Goal: Browse casually

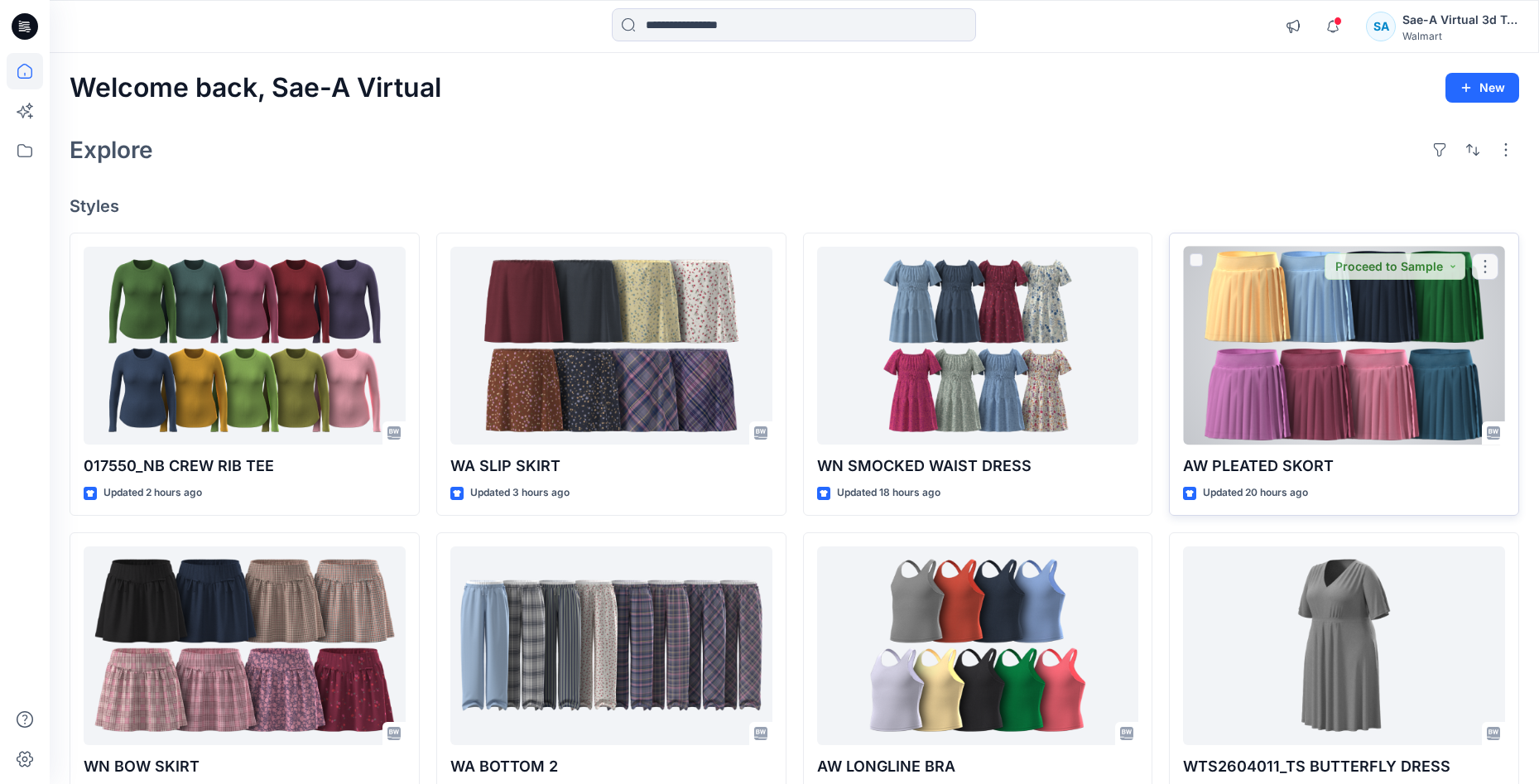
click at [1387, 317] on div at bounding box center [1345, 346] width 322 height 199
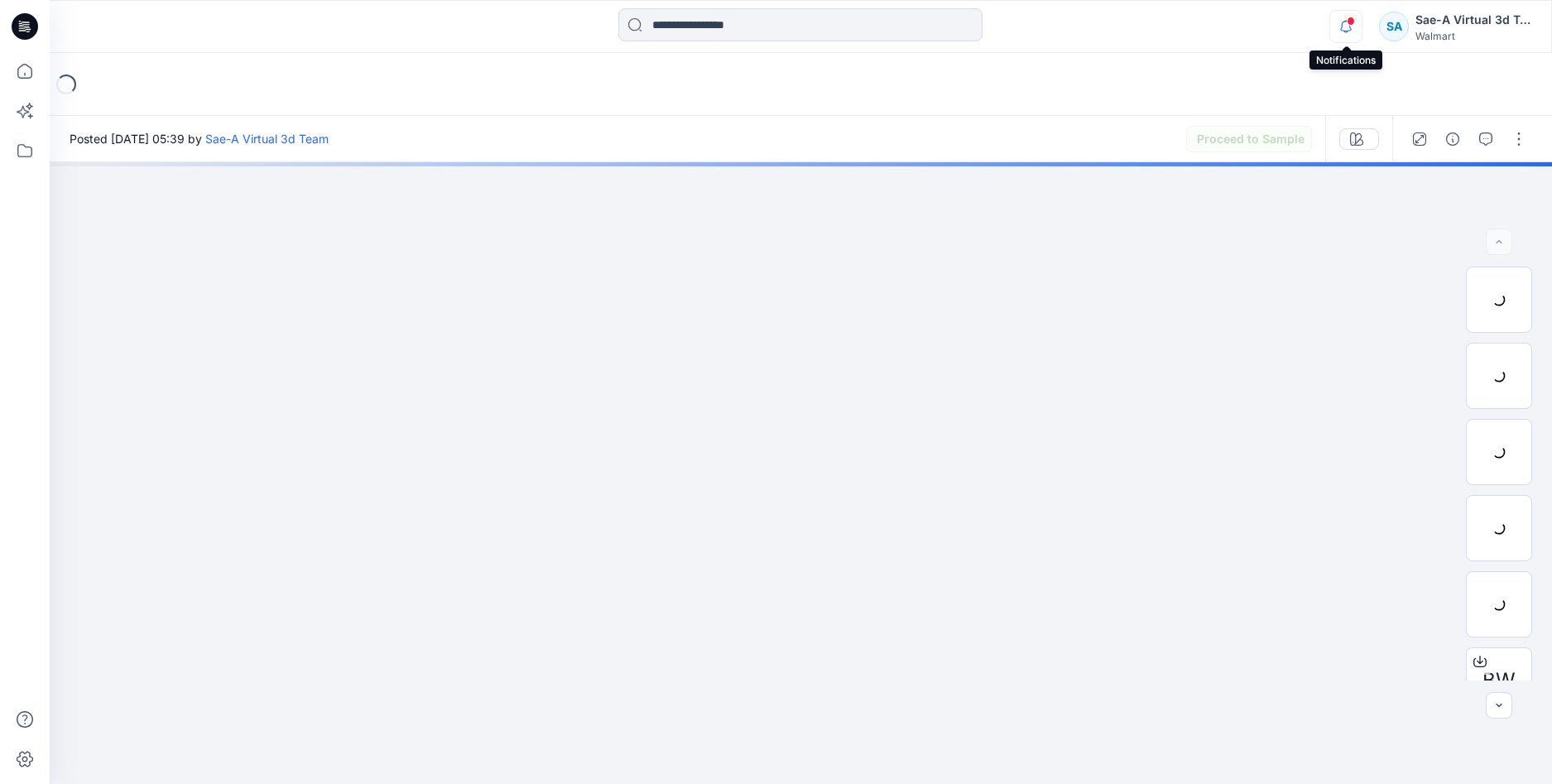
click at [1357, 28] on icon "button" at bounding box center [1345, 26] width 31 height 33
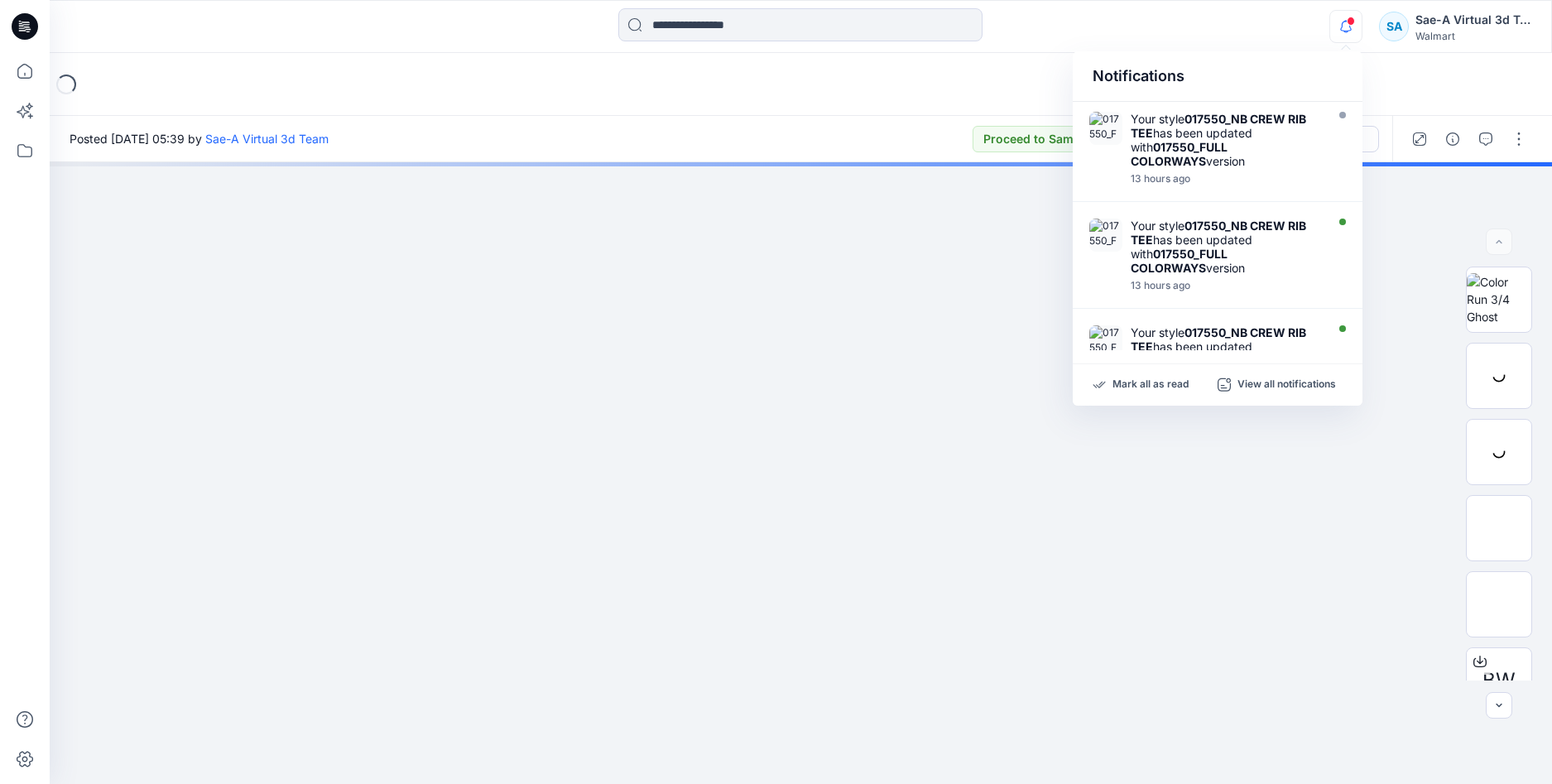
click at [1352, 26] on icon "button" at bounding box center [1345, 26] width 31 height 33
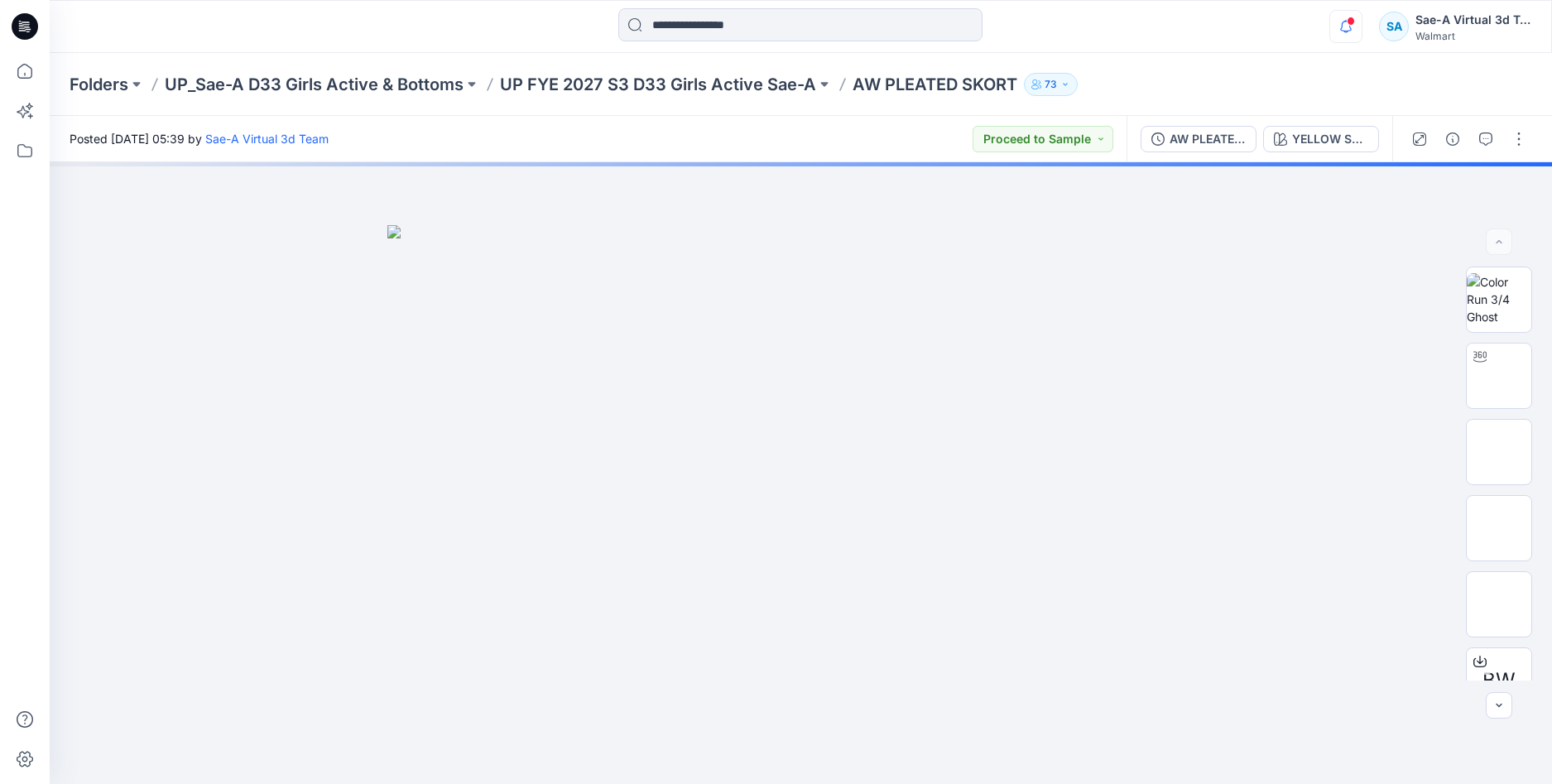
click at [1329, 16] on button "button" at bounding box center [1345, 26] width 33 height 33
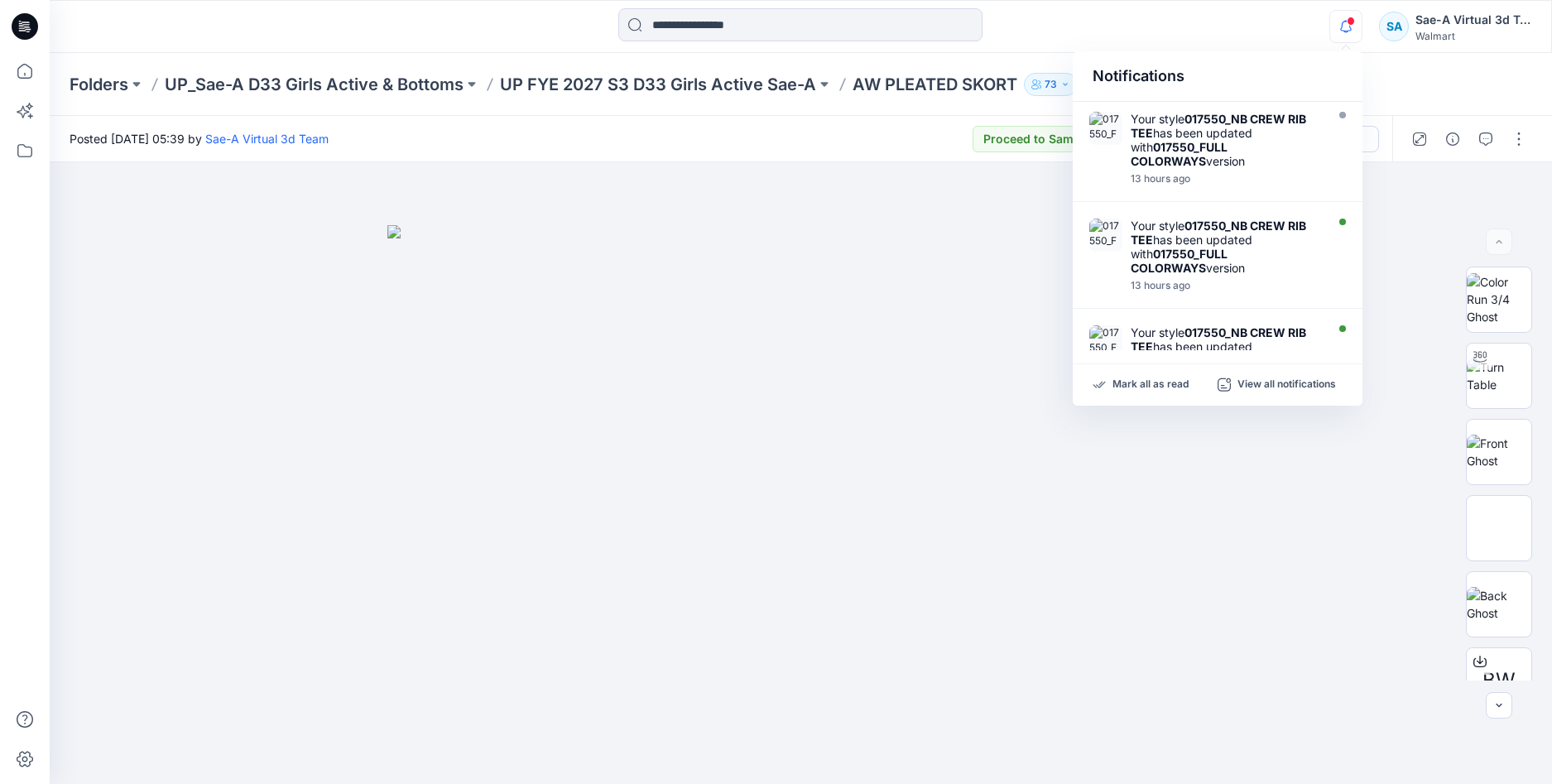
click at [1351, 29] on icon "button" at bounding box center [1346, 26] width 11 height 10
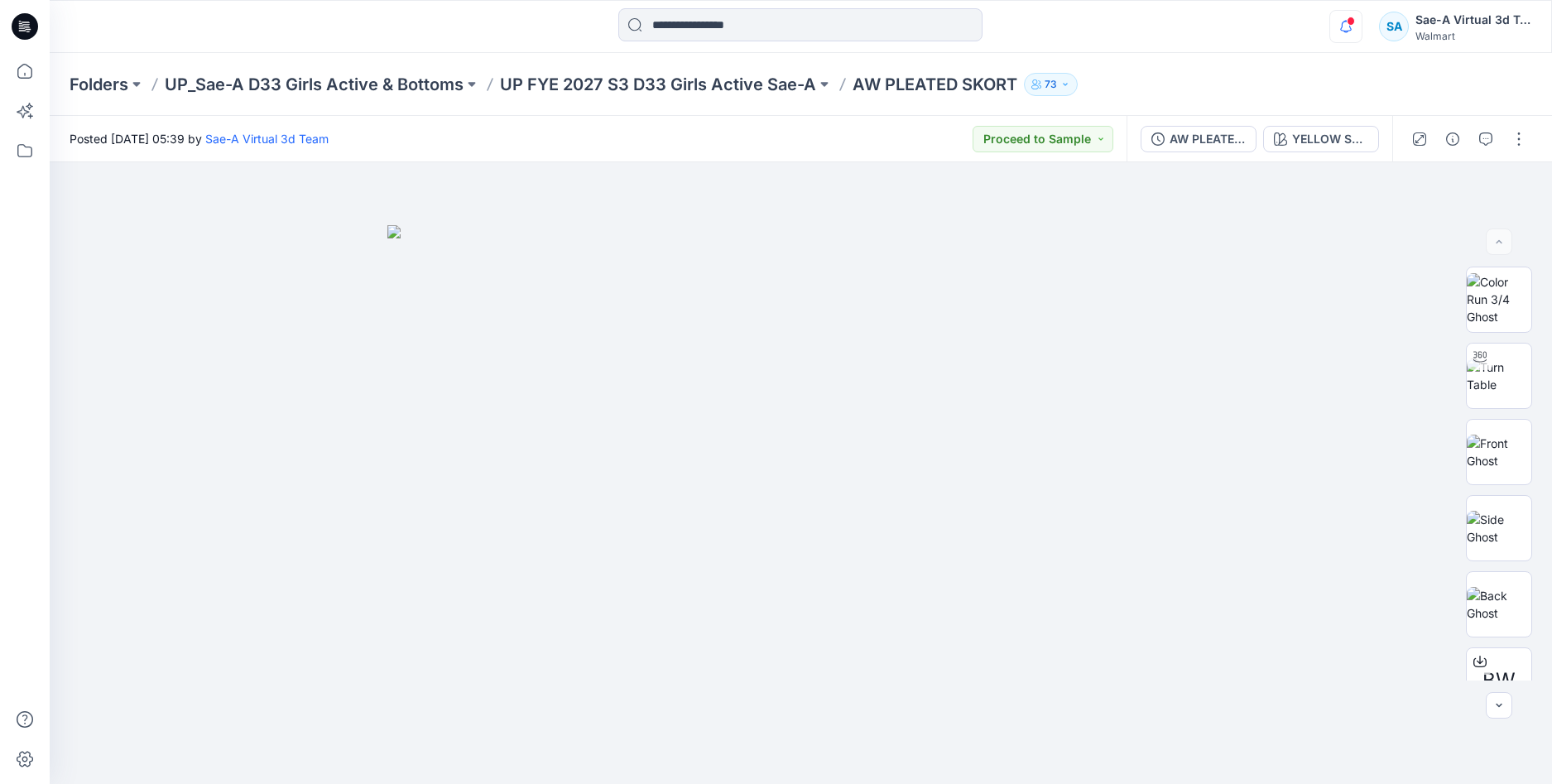
click at [1351, 29] on icon "button" at bounding box center [1346, 26] width 11 height 10
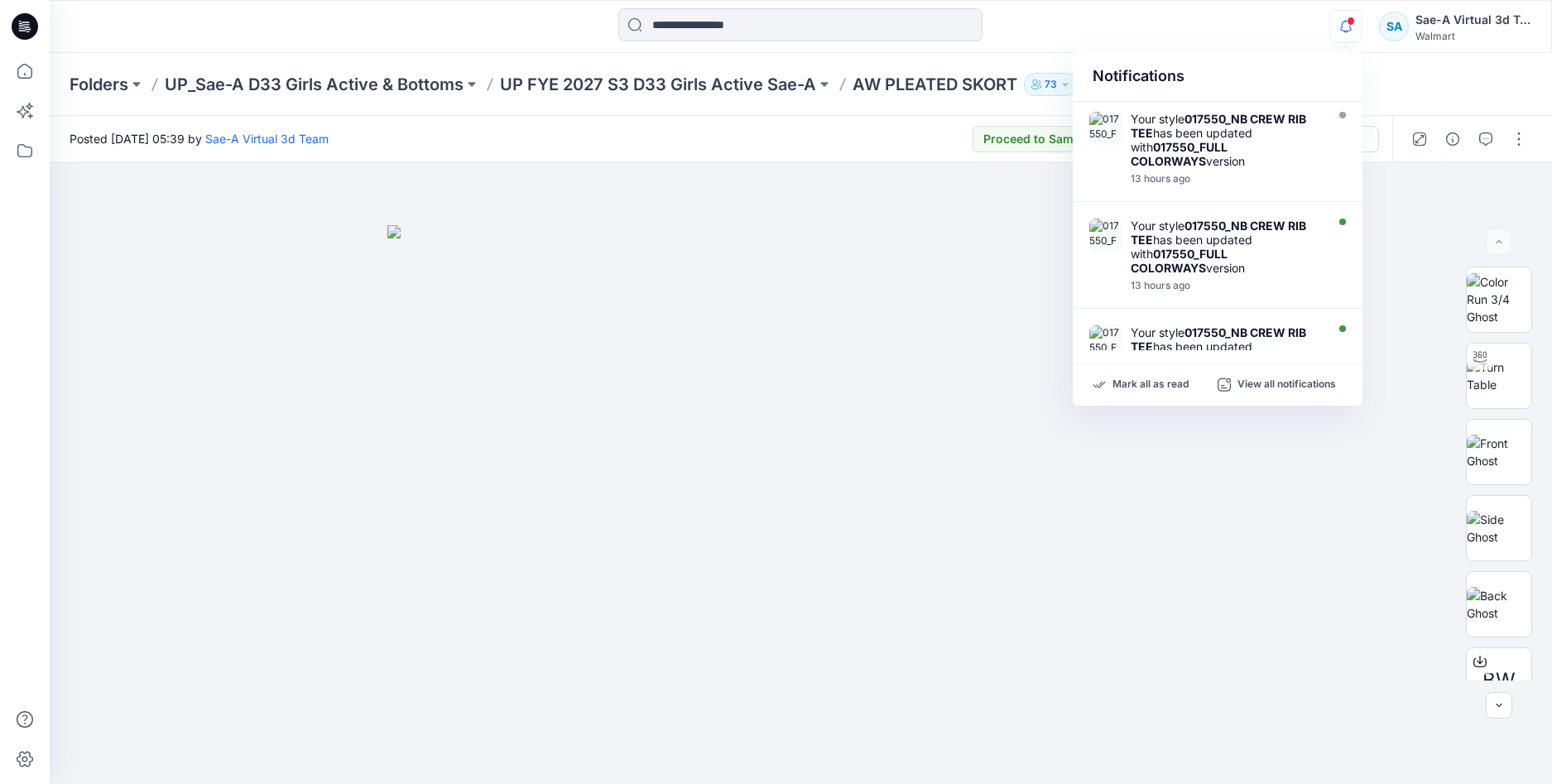
click at [1351, 29] on icon "button" at bounding box center [1346, 26] width 11 height 10
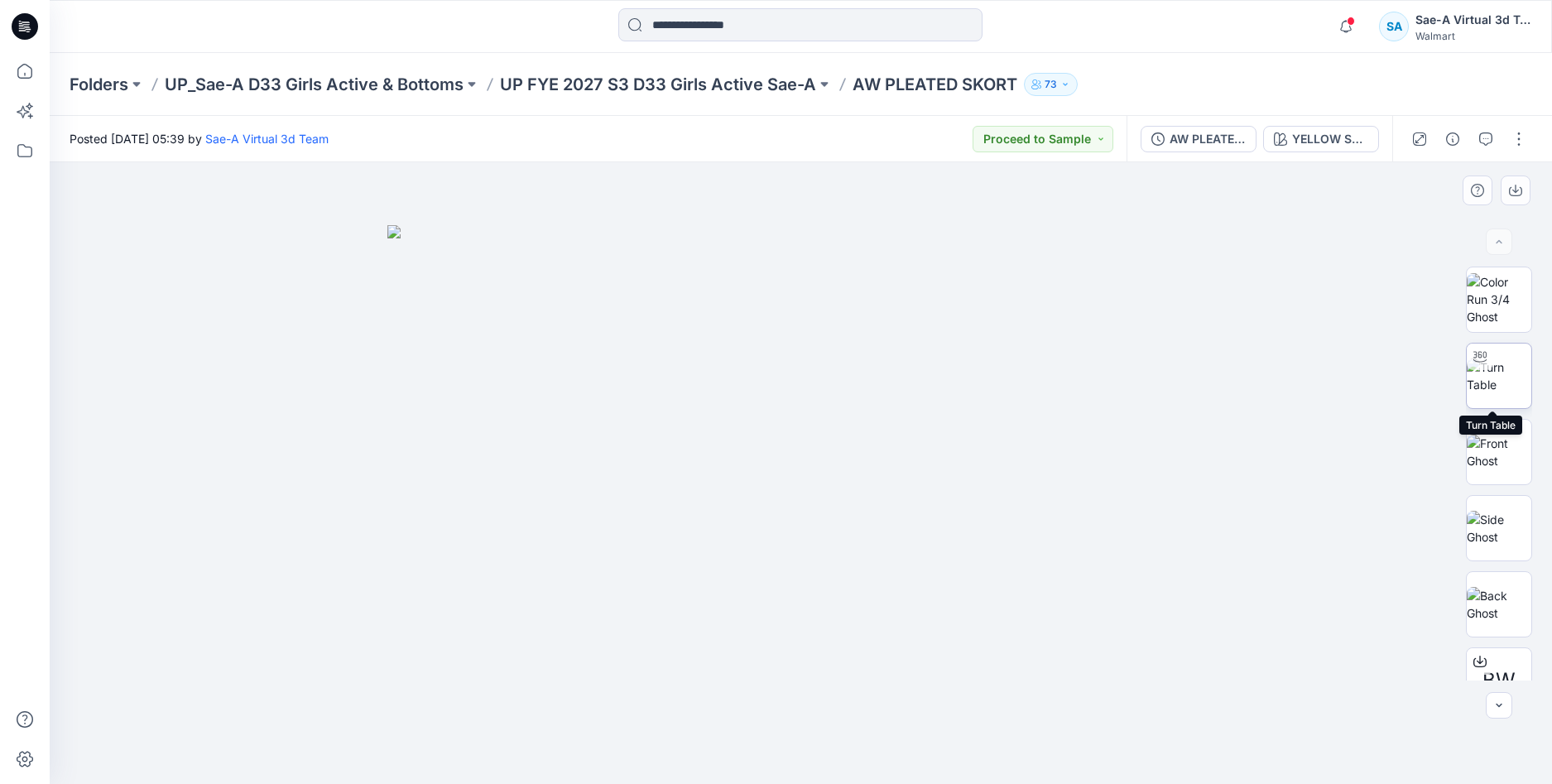
click at [1488, 389] on img at bounding box center [1499, 375] width 64 height 35
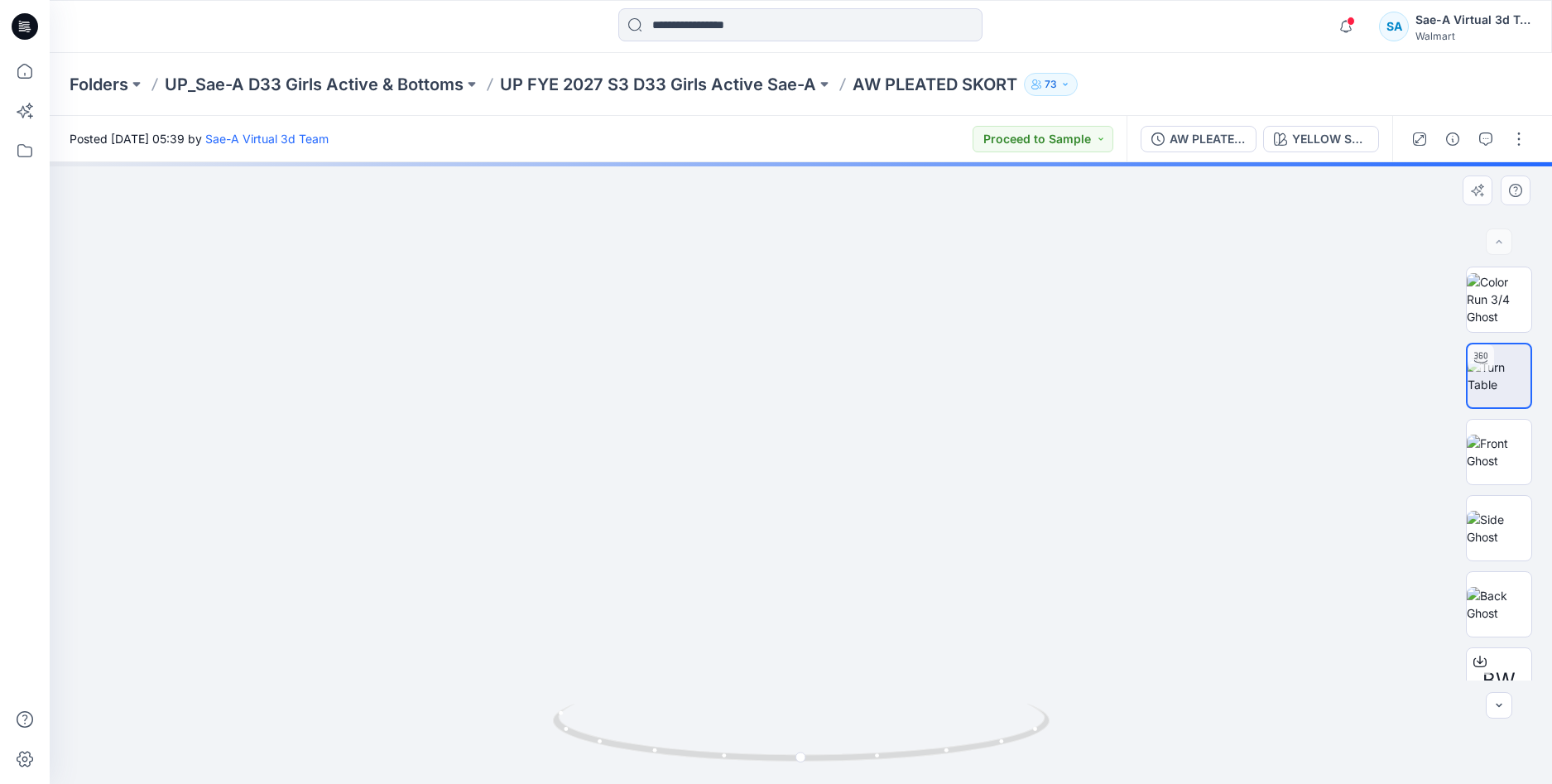
drag, startPoint x: 1013, startPoint y: 561, endPoint x: 1025, endPoint y: 392, distance: 169.4
drag, startPoint x: 1180, startPoint y: 484, endPoint x: 982, endPoint y: 520, distance: 201.2
drag, startPoint x: 1050, startPoint y: 509, endPoint x: 1047, endPoint y: 532, distance: 23.2
drag, startPoint x: 1009, startPoint y: 747, endPoint x: 776, endPoint y: 738, distance: 233.2
click at [776, 738] on icon at bounding box center [803, 734] width 501 height 62
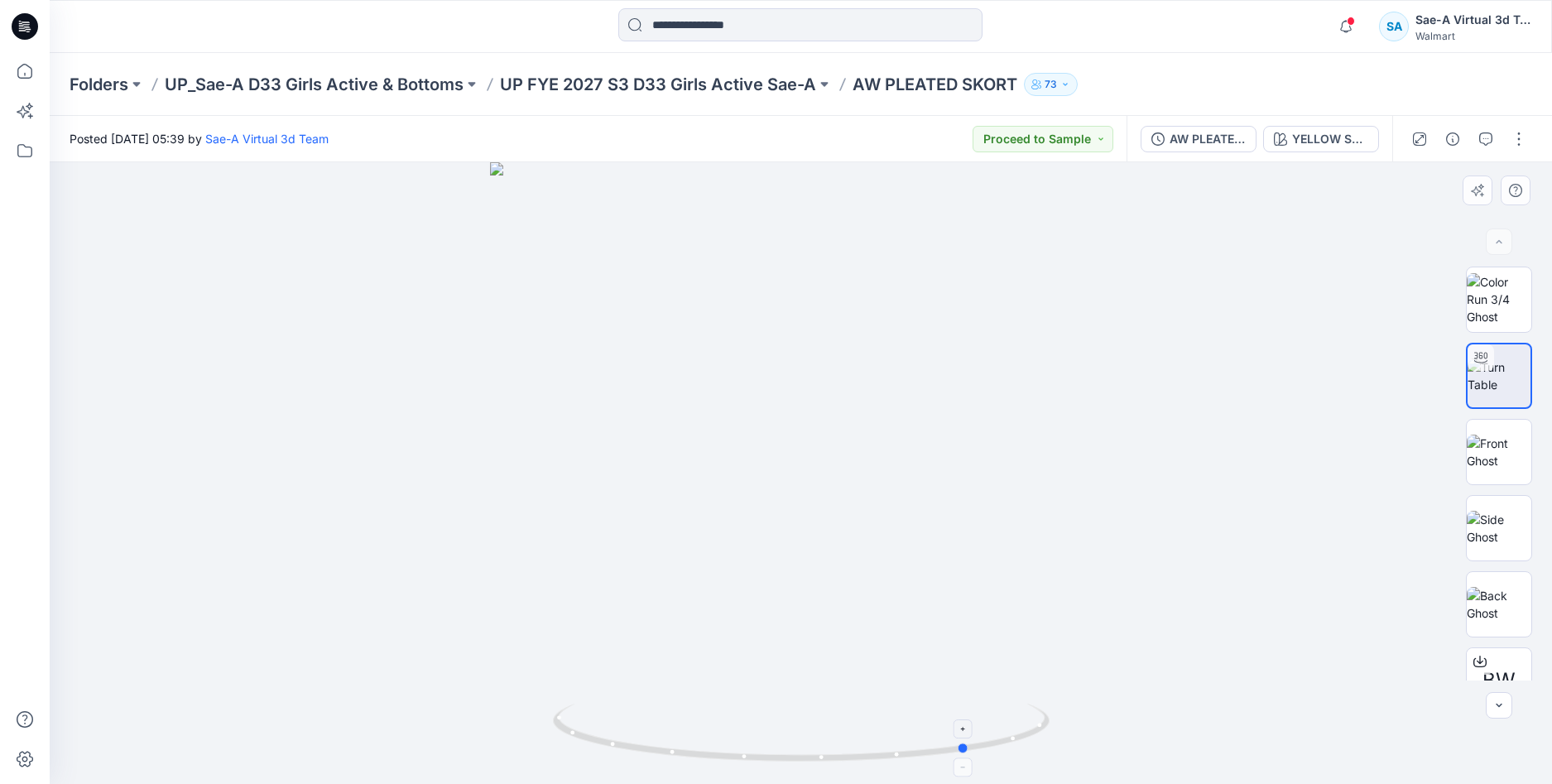
drag, startPoint x: 978, startPoint y: 740, endPoint x: 909, endPoint y: 746, distance: 69.3
click at [909, 746] on icon at bounding box center [803, 734] width 501 height 62
drag, startPoint x: 949, startPoint y: 354, endPoint x: 946, endPoint y: 372, distance: 18.2
